Goal: Browse casually: Explore the website without a specific task or goal

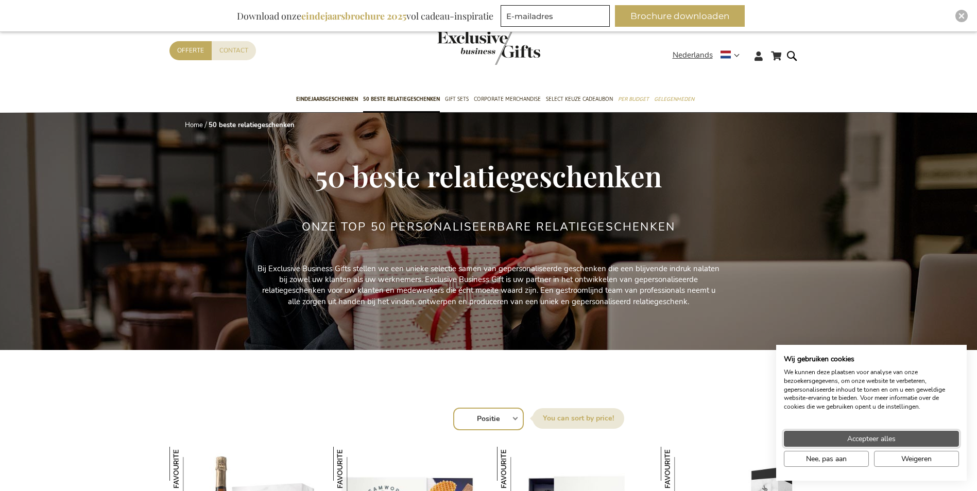
click at [864, 438] on span "Accepteer alles" at bounding box center [871, 439] width 48 height 11
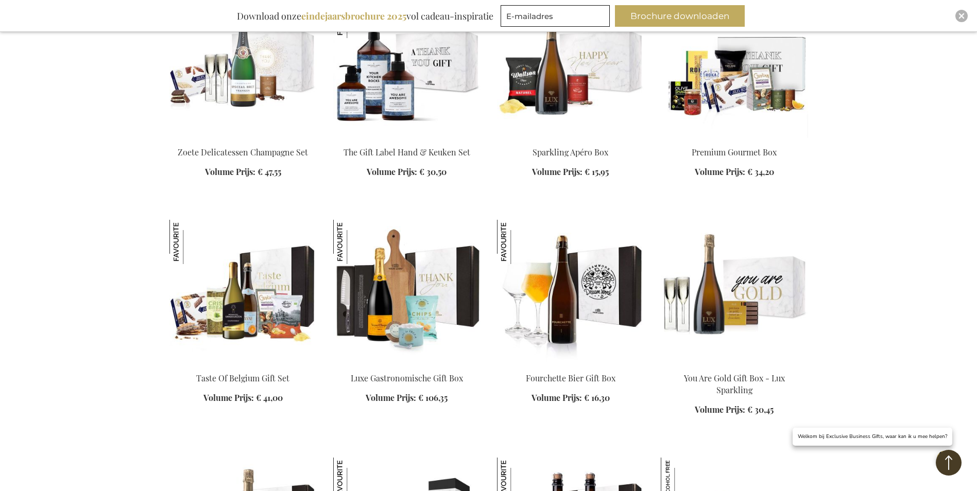
scroll to position [1215, 0]
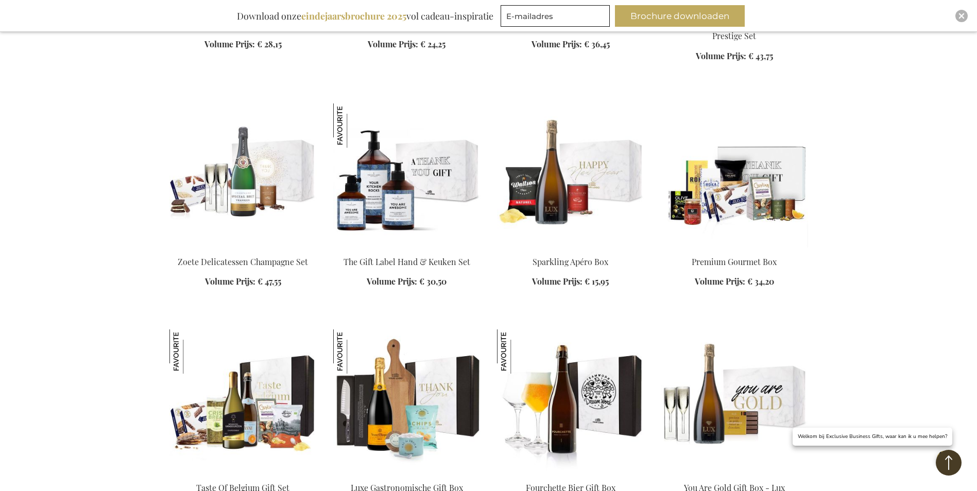
scroll to position [1037, 0]
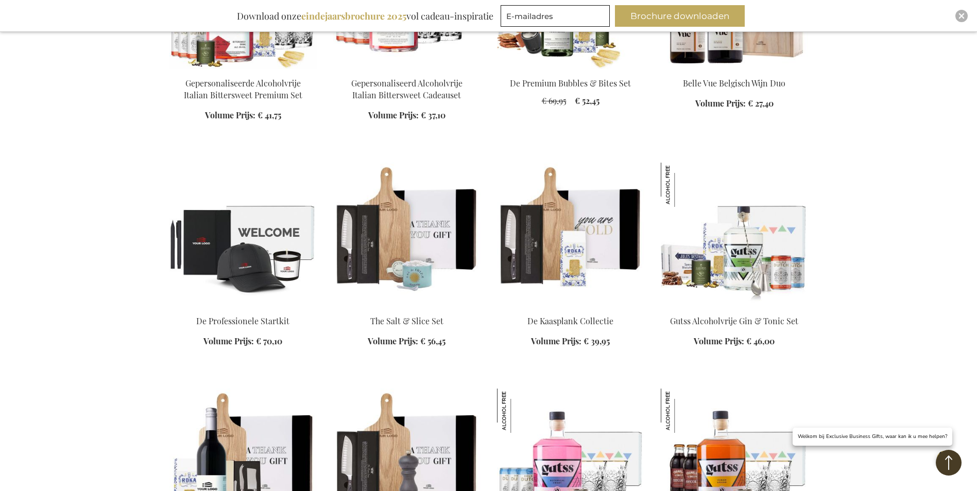
scroll to position [2196, 0]
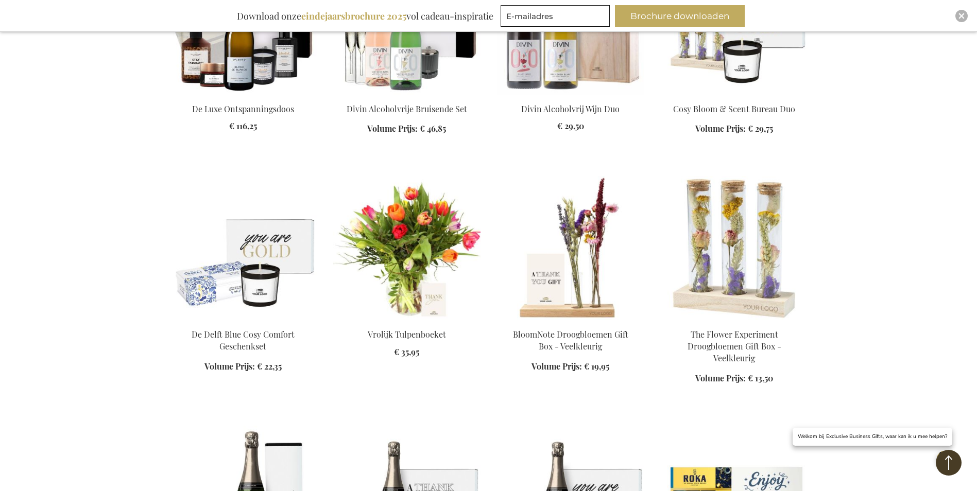
scroll to position [3082, 0]
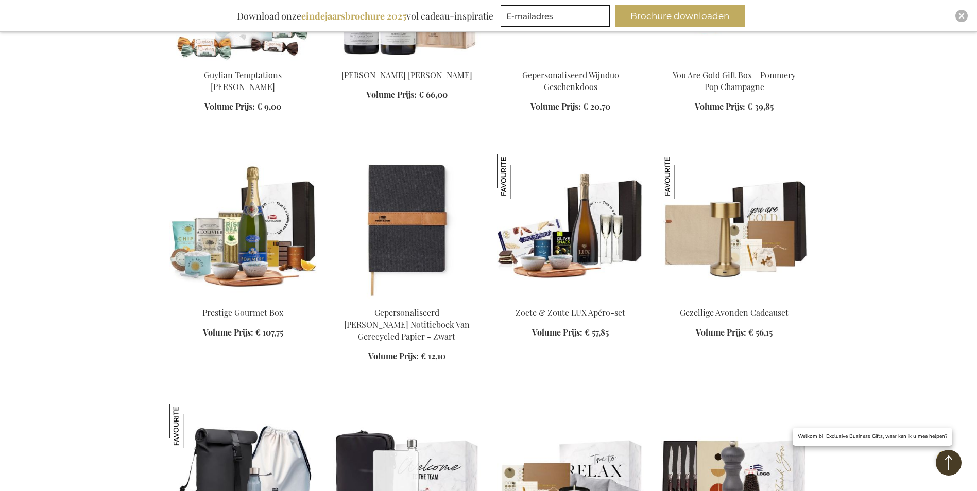
scroll to position [4098, 0]
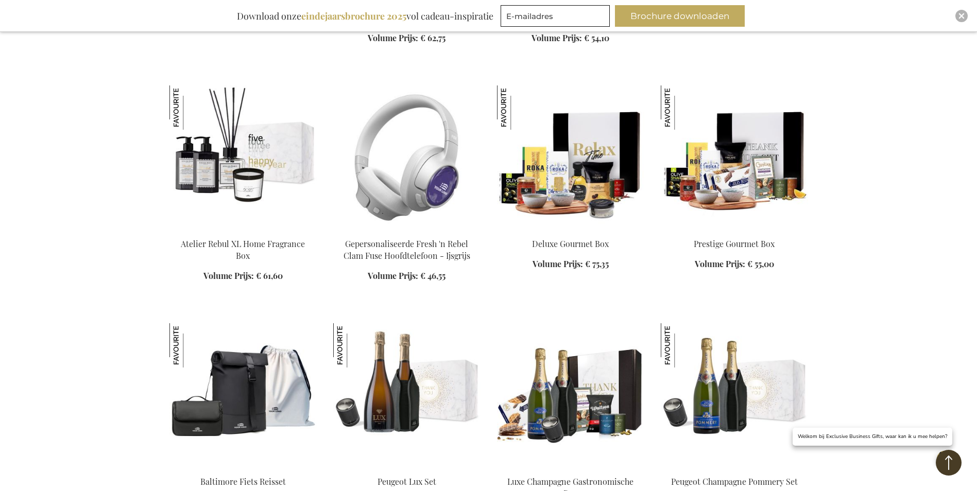
scroll to position [4682, 0]
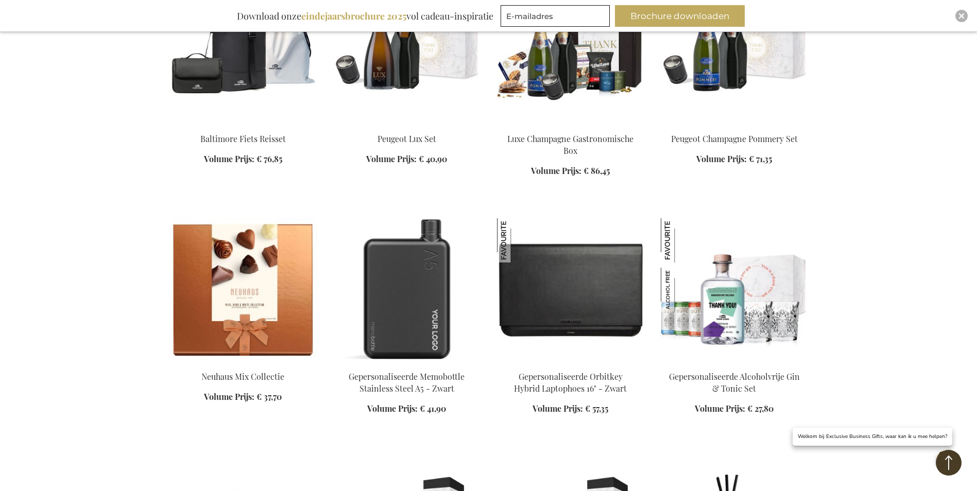
scroll to position [5025, 0]
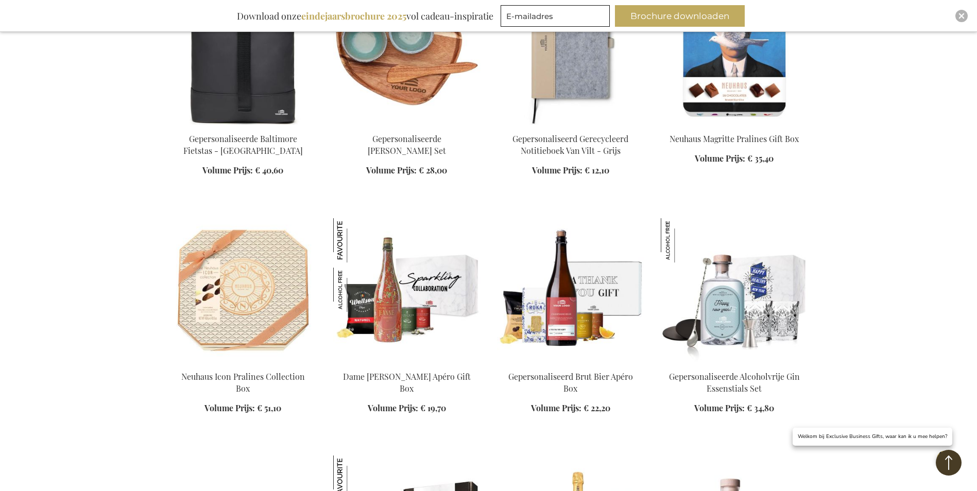
scroll to position [5760, 0]
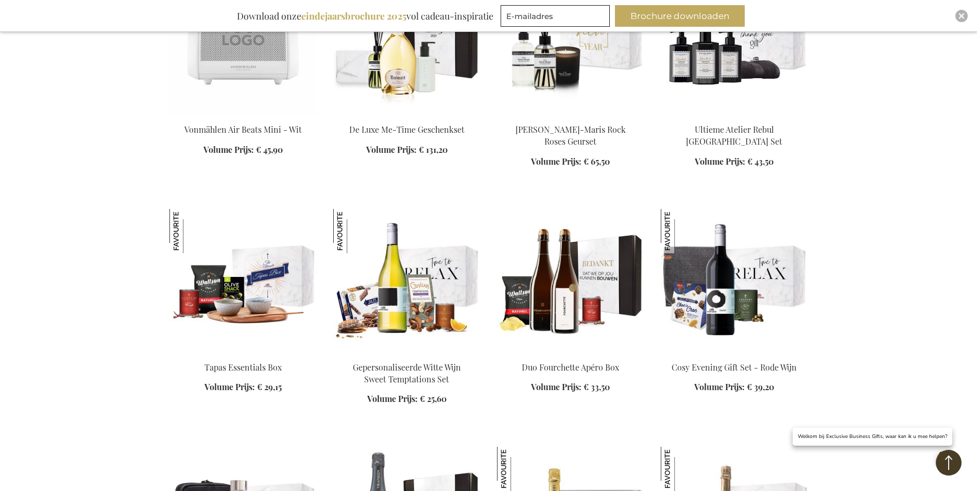
scroll to position [6665, 0]
